Goal: Information Seeking & Learning: Stay updated

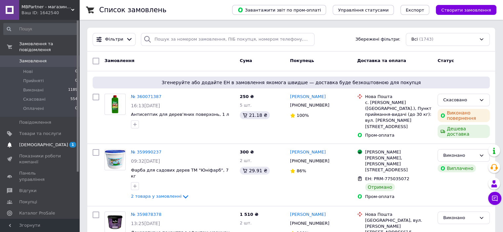
click at [31, 142] on span "[DEMOGRAPHIC_DATA]" at bounding box center [43, 145] width 49 height 6
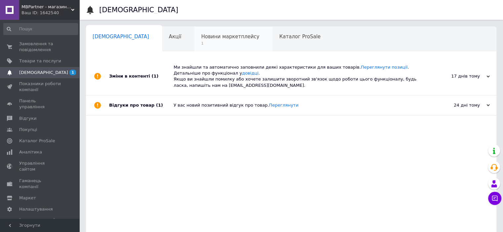
click at [201, 38] on span "Новини маркетплейсу" at bounding box center [230, 37] width 58 height 6
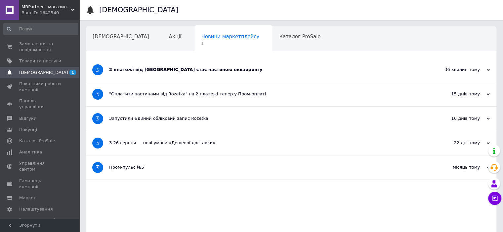
click at [170, 65] on div "2 платежі від [GEOGRAPHIC_DATA] стає частиною еквайрингу" at bounding box center [266, 70] width 314 height 24
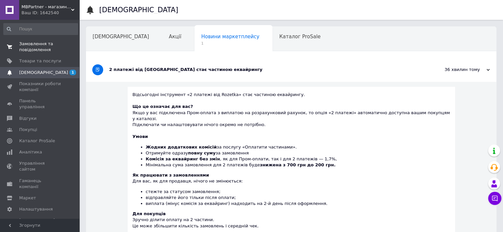
click at [44, 48] on span "Замовлення та повідомлення" at bounding box center [40, 47] width 42 height 12
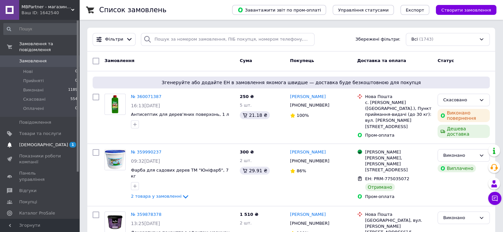
click at [46, 142] on span "[DEMOGRAPHIC_DATA]" at bounding box center [40, 145] width 42 height 6
